Goal: Information Seeking & Learning: Learn about a topic

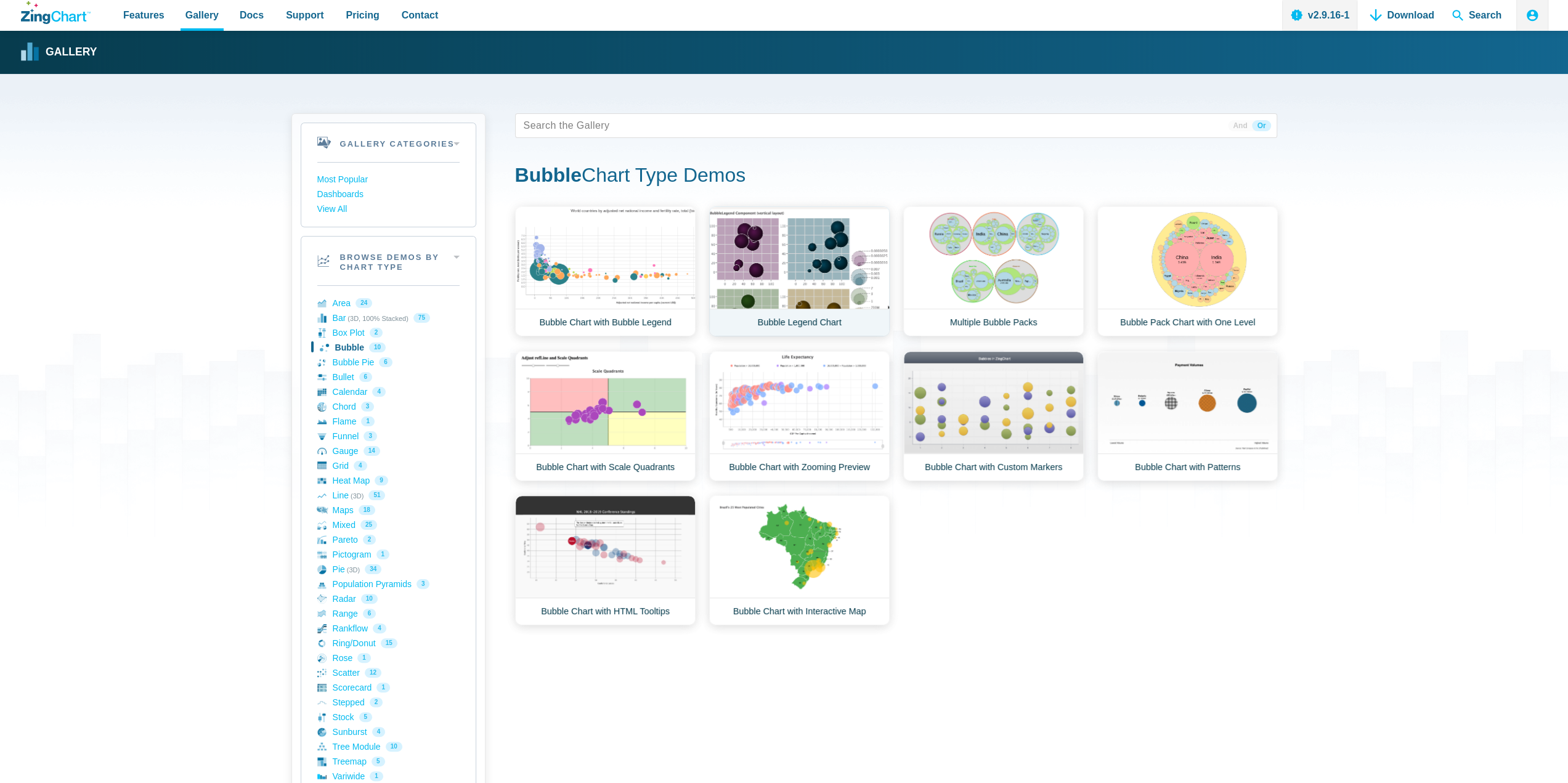
click at [768, 234] on link "Bubble Legend Chart" at bounding box center [799, 271] width 181 height 130
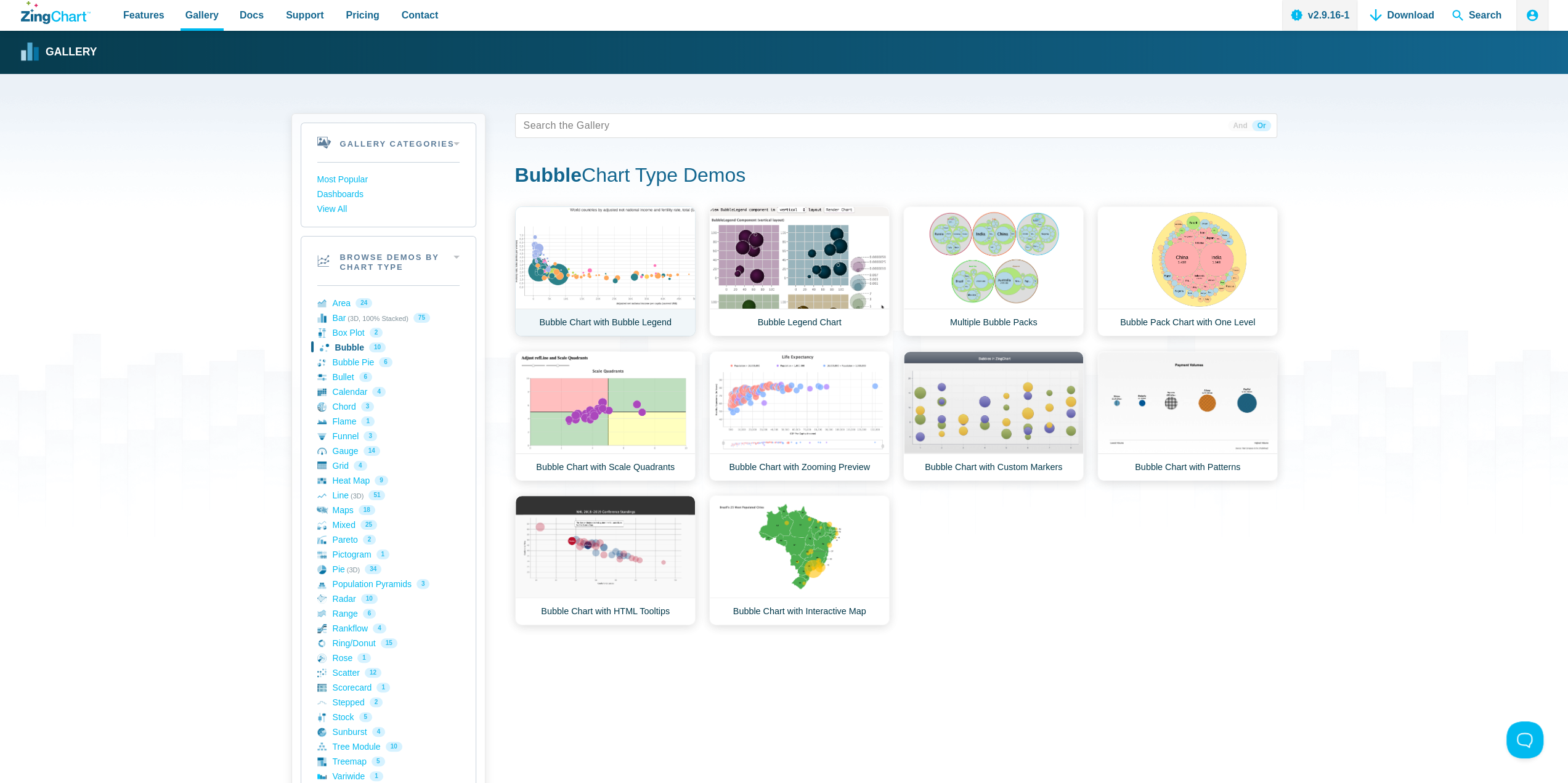
click at [562, 262] on link "Bubble Chart with Bubble Legend" at bounding box center [606, 271] width 181 height 130
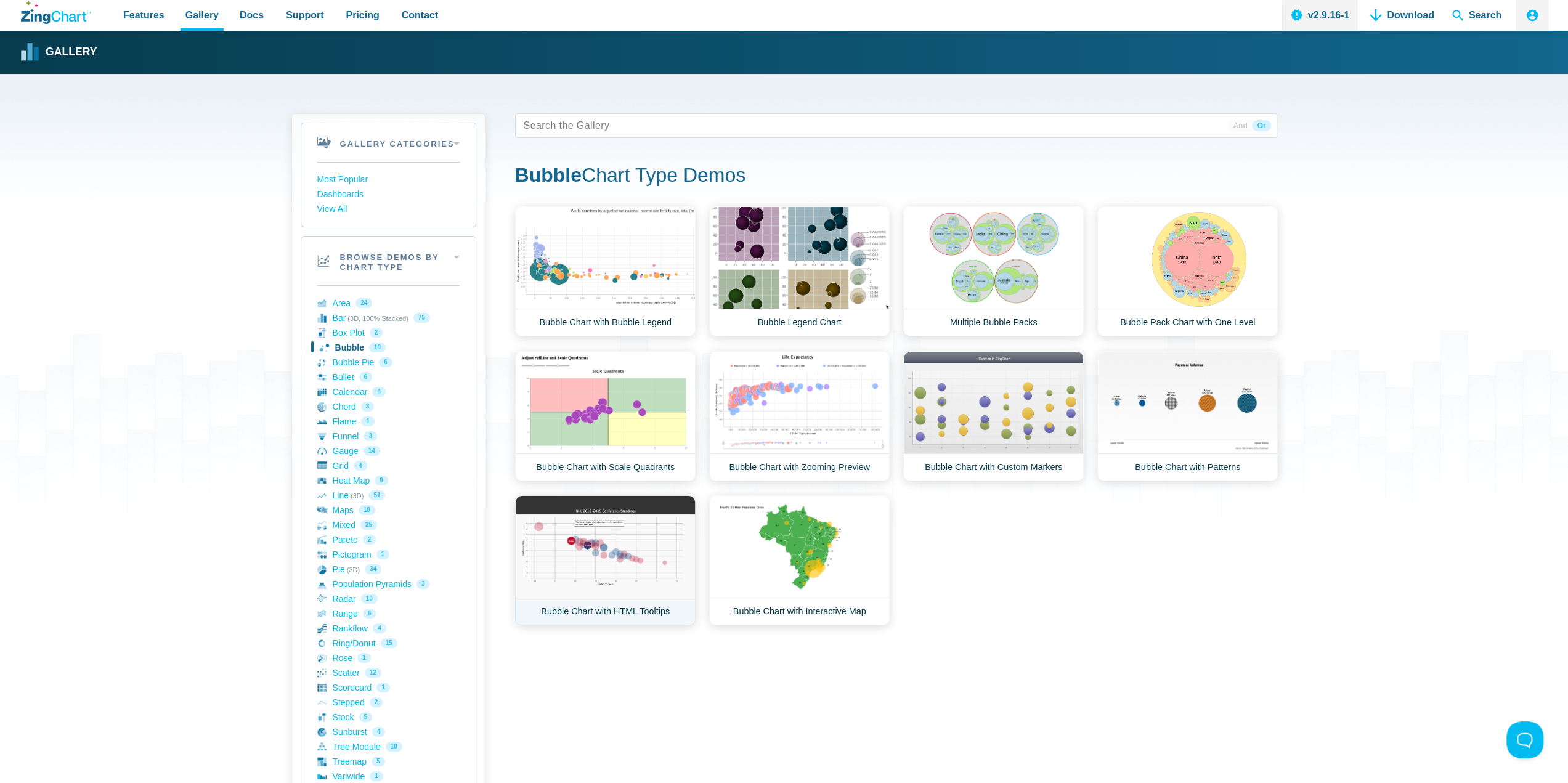
click at [627, 546] on link "Bubble Chart with HTML Tooltips" at bounding box center [606, 560] width 181 height 130
